Goal: Navigation & Orientation: Find specific page/section

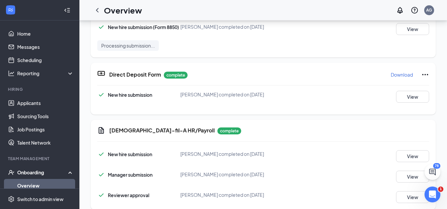
scroll to position [335, 0]
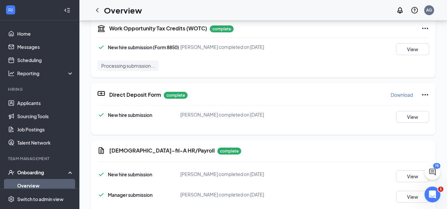
click at [34, 172] on div "Onboarding" at bounding box center [42, 172] width 51 height 7
click at [43, 181] on link "Team" at bounding box center [45, 185] width 57 height 13
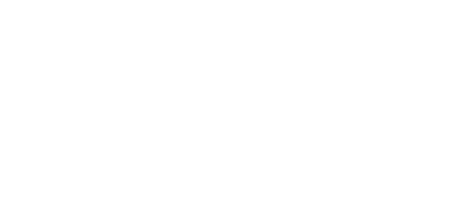
click at [38, 183] on body at bounding box center [226, 104] width 452 height 209
